Goal: Task Accomplishment & Management: Use online tool/utility

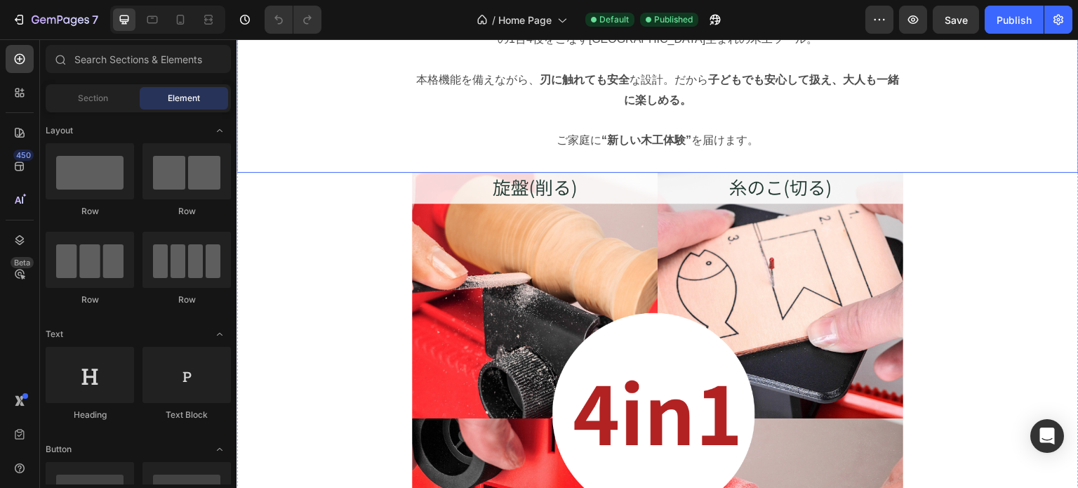
scroll to position [140, 0]
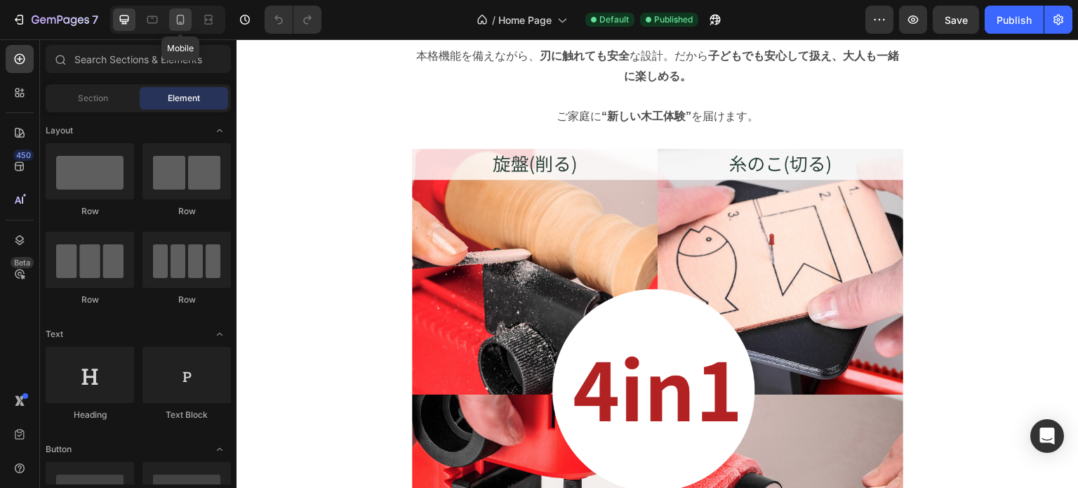
click at [183, 27] on div at bounding box center [180, 19] width 22 height 22
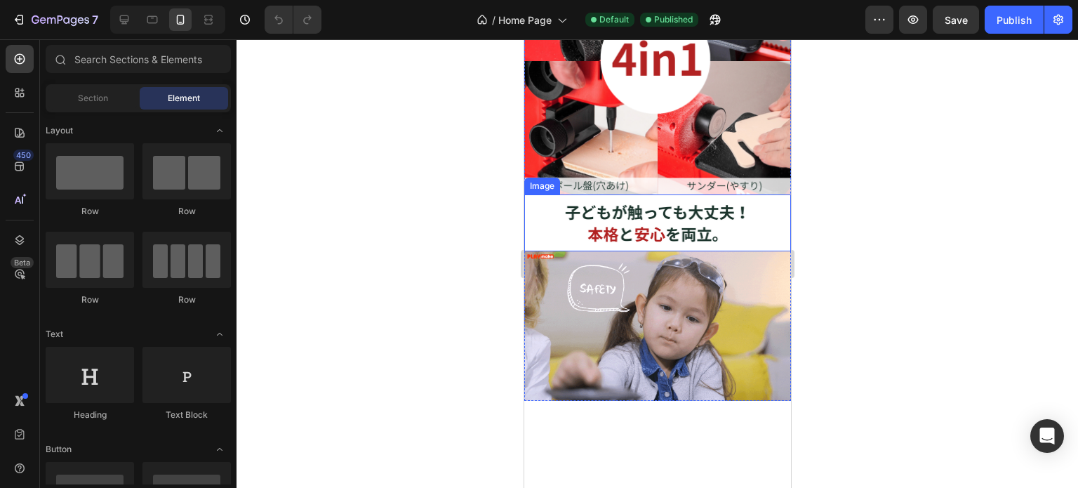
click at [555, 251] on img at bounding box center [657, 222] width 267 height 56
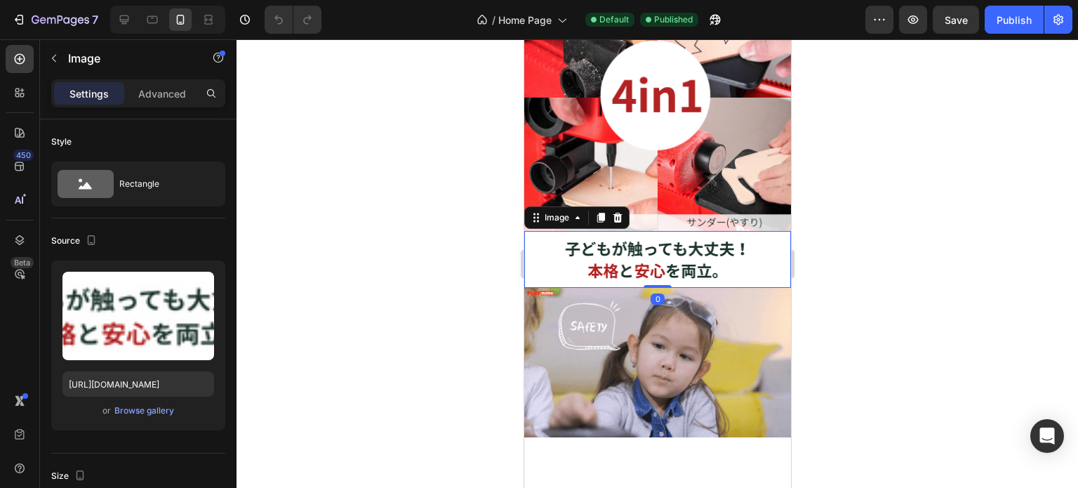
scroll to position [281, 0]
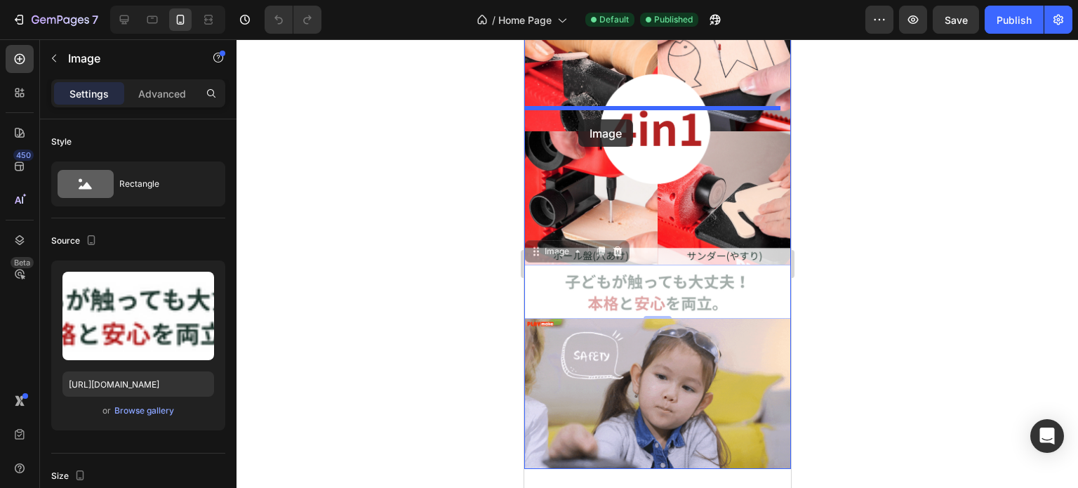
drag, startPoint x: 536, startPoint y: 345, endPoint x: 578, endPoint y: 119, distance: 229.3
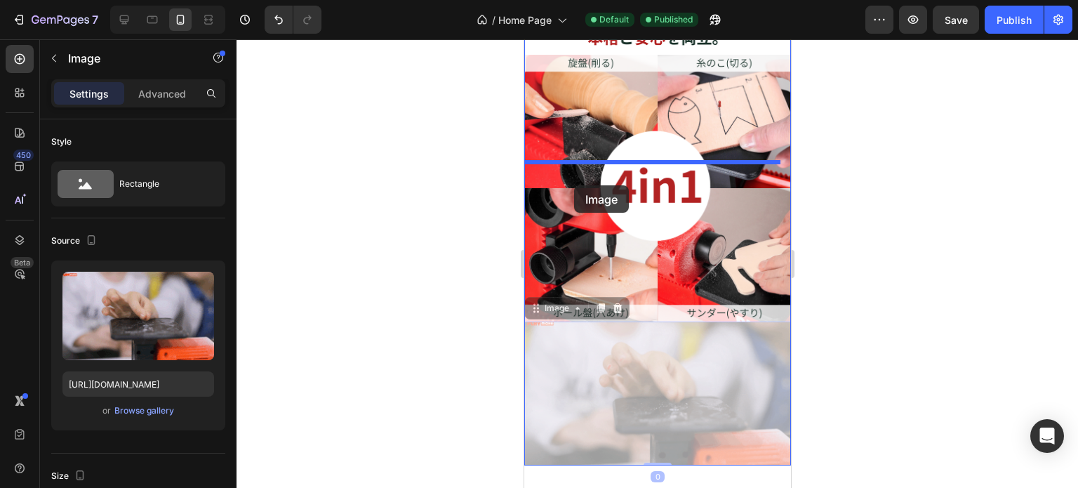
drag, startPoint x: 538, startPoint y: 409, endPoint x: 574, endPoint y: 180, distance: 231.7
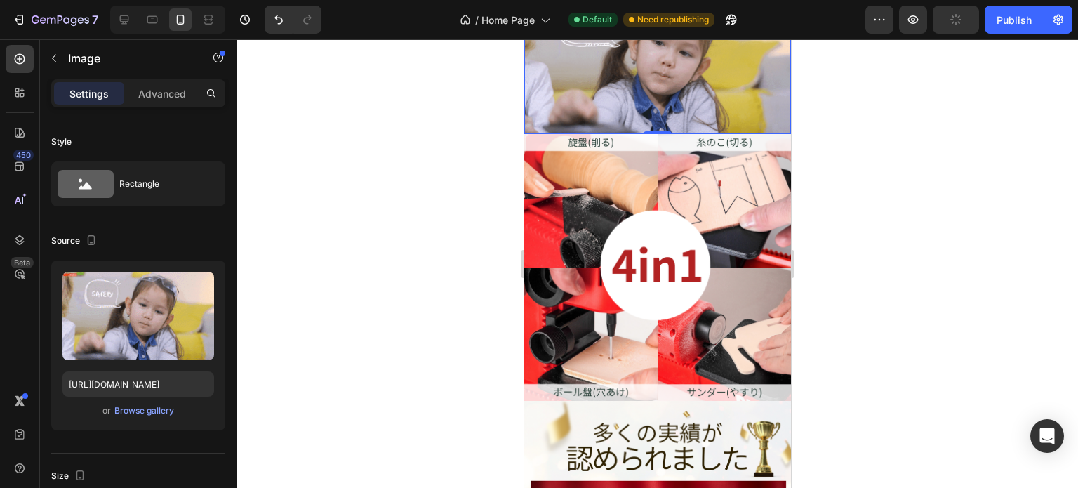
scroll to position [421, 0]
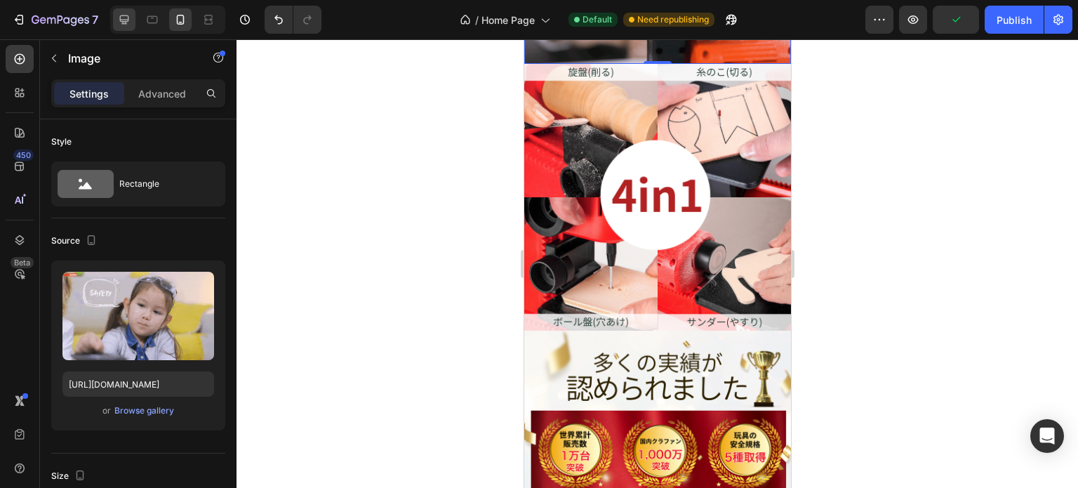
click at [126, 29] on div at bounding box center [124, 19] width 22 height 22
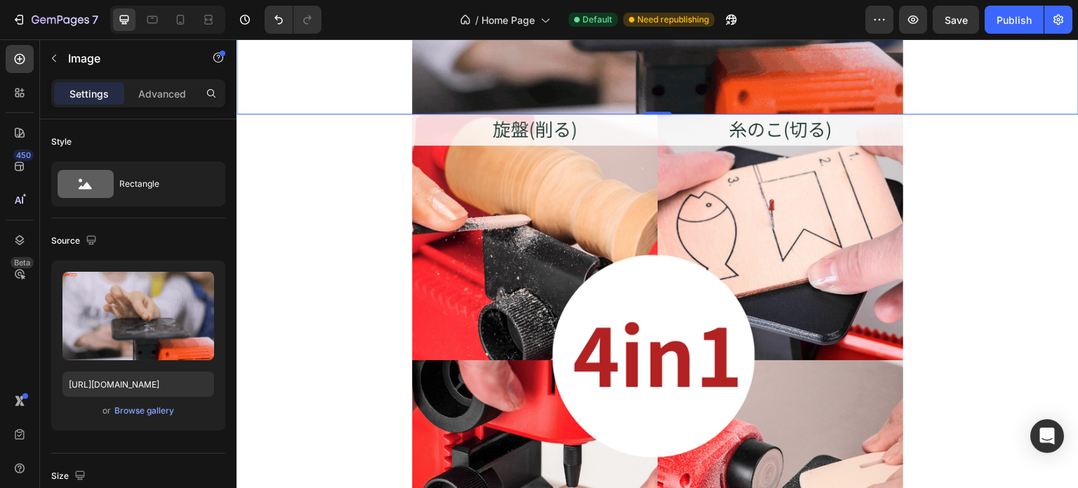
scroll to position [550, 0]
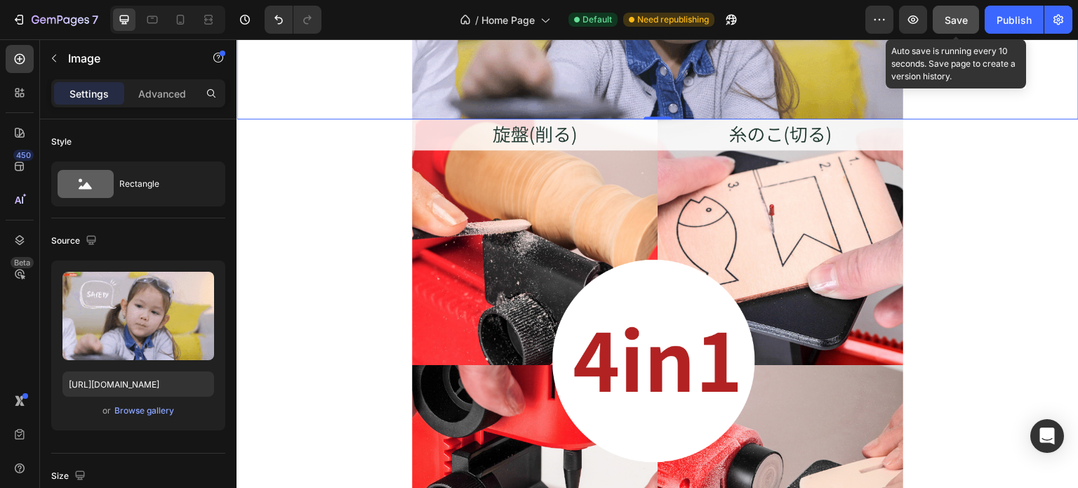
click at [952, 22] on span "Save" at bounding box center [956, 20] width 23 height 12
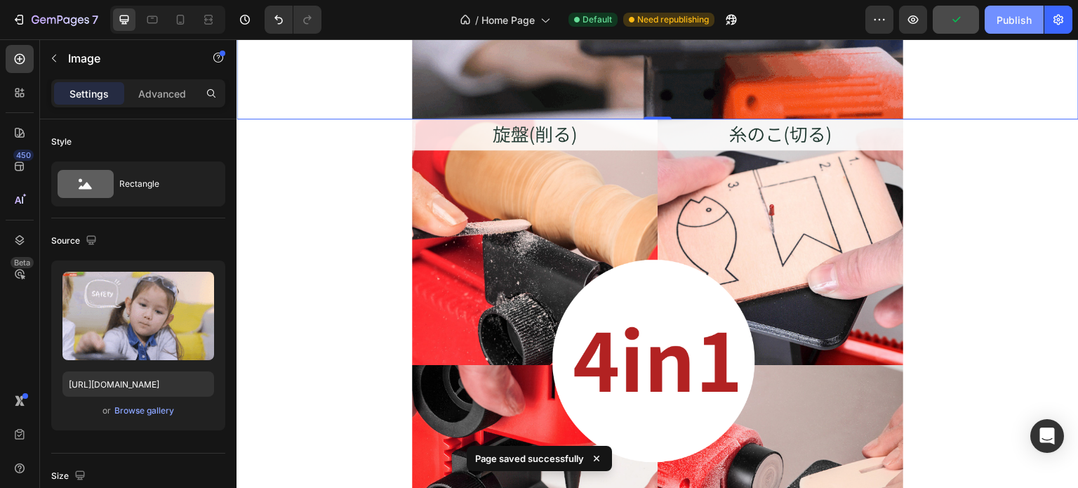
click at [1020, 18] on div "Publish" at bounding box center [1014, 20] width 35 height 15
